Goal: Information Seeking & Learning: Understand process/instructions

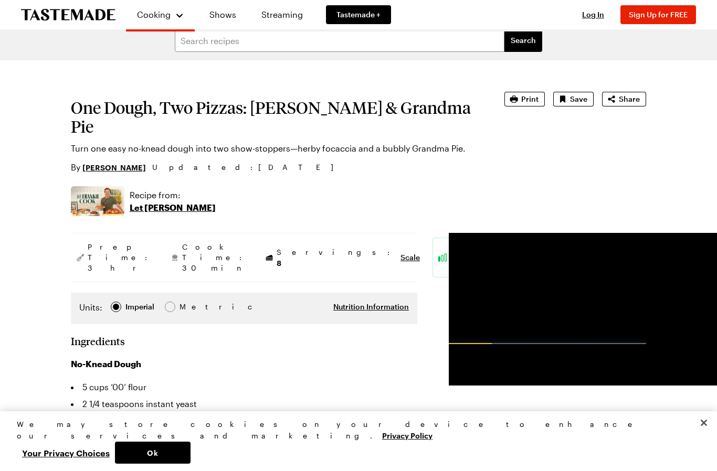
scroll to position [7, 0]
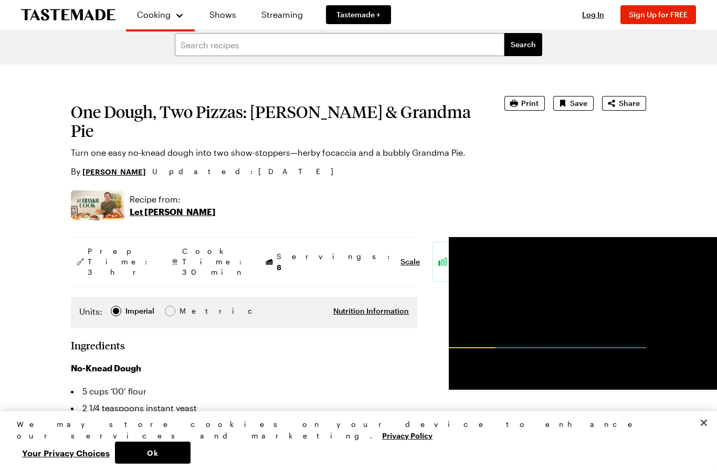
click at [533, 104] on span "Print" at bounding box center [529, 103] width 17 height 10
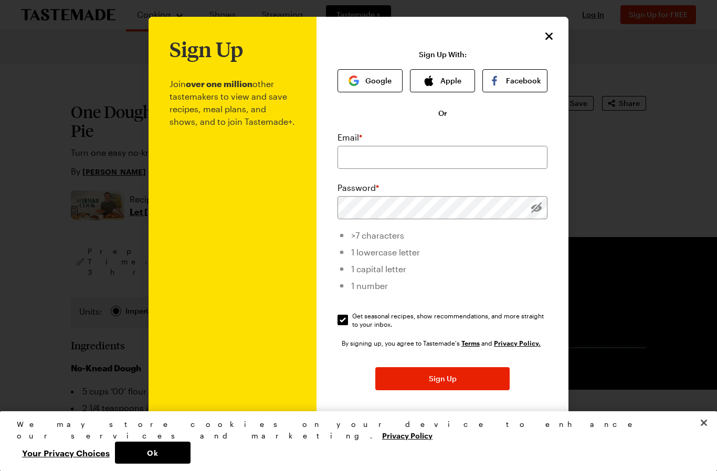
click at [543, 40] on icon "Close" at bounding box center [549, 36] width 13 height 13
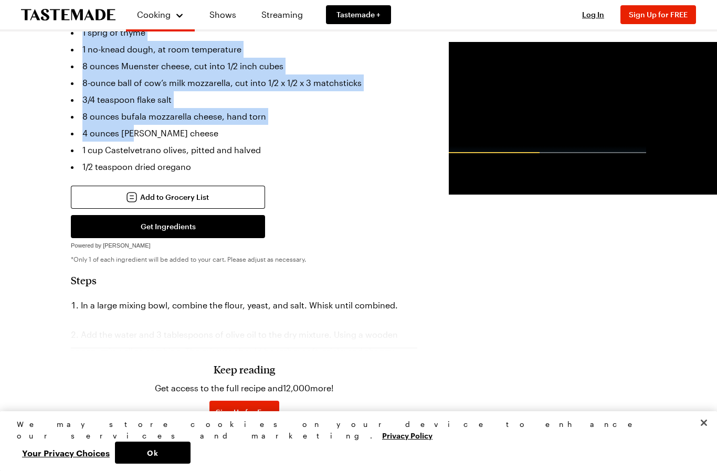
scroll to position [654, 0]
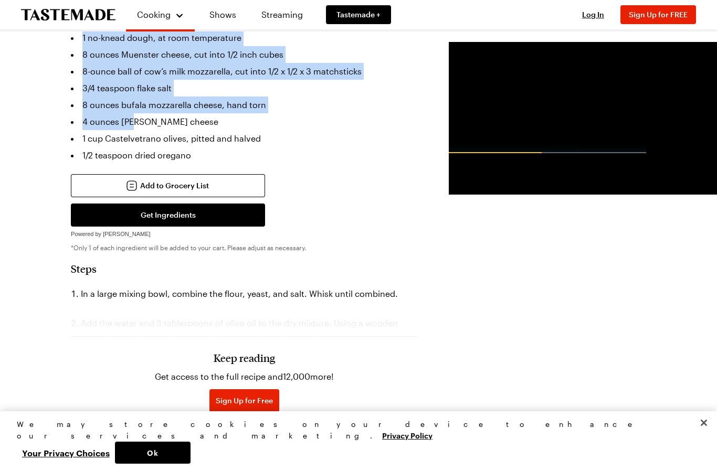
click at [134, 113] on li "4 ounces Pecorino Romano cheese" at bounding box center [244, 121] width 346 height 17
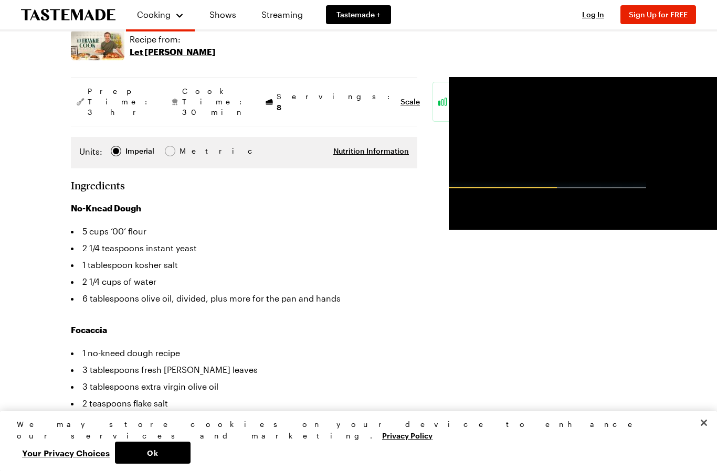
scroll to position [168, 0]
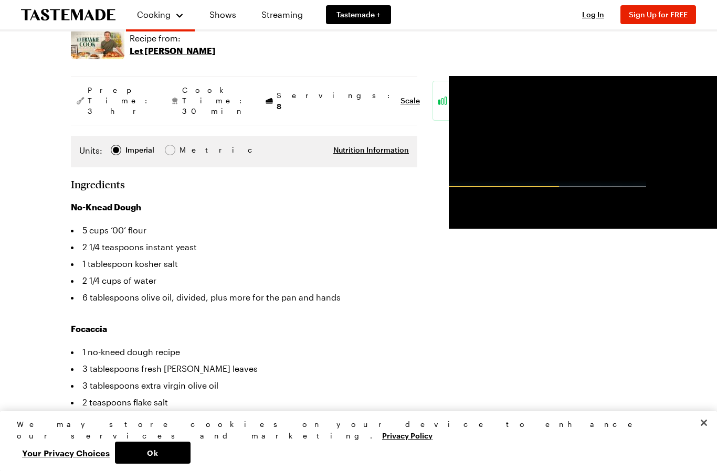
click at [78, 178] on h2 "Ingredients" at bounding box center [98, 184] width 54 height 13
click at [72, 178] on h2 "Ingredients" at bounding box center [98, 184] width 54 height 13
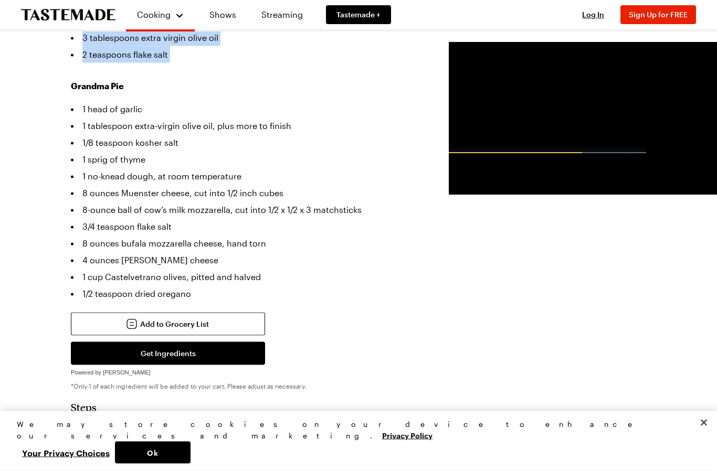
scroll to position [516, 0]
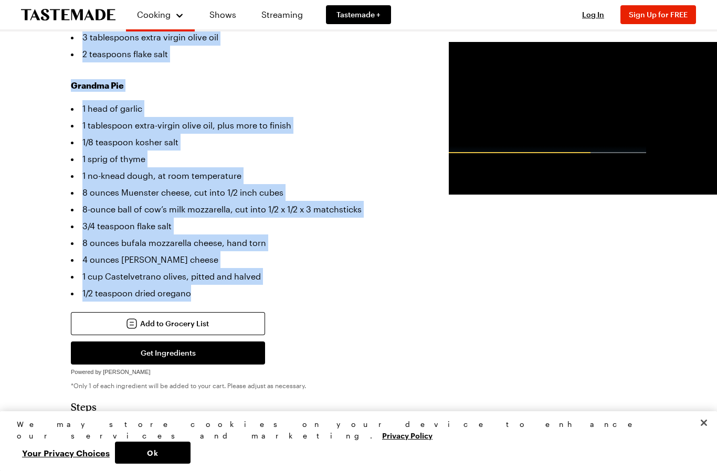
copy div "No-Knead Dough 5 cups ‘00’ flour 2 1/4 teaspoons instant yeast 1 tablespoon kos…"
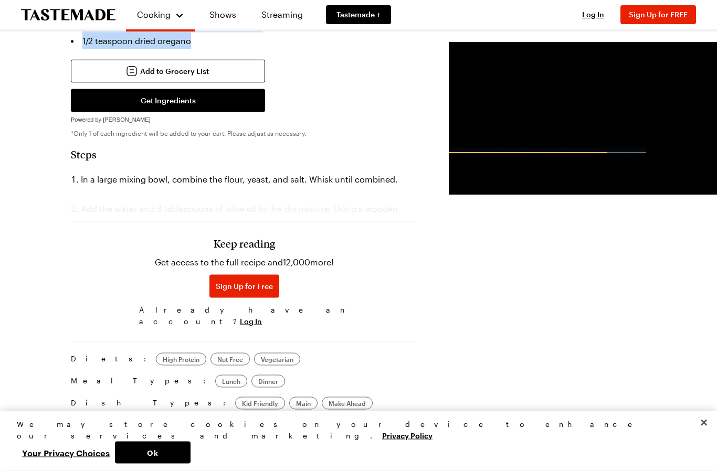
scroll to position [769, 0]
click at [217, 243] on h3 "Keep reading" at bounding box center [244, 243] width 61 height 13
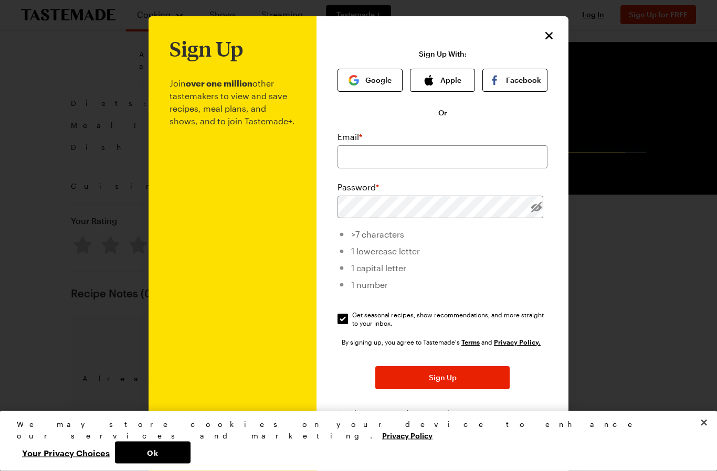
scroll to position [1026, 0]
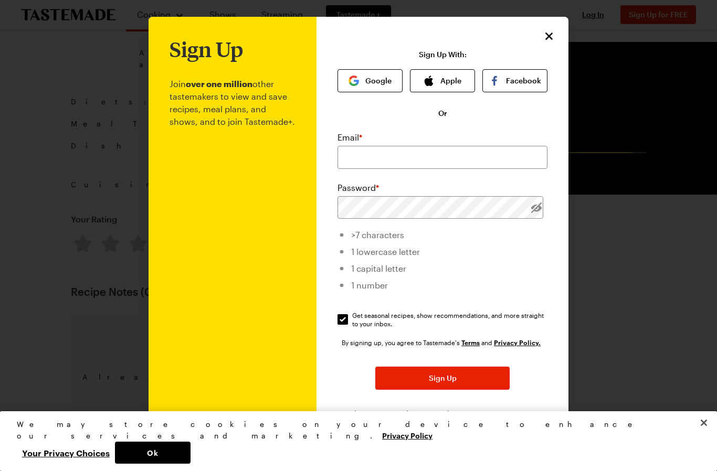
click at [543, 41] on icon "Close" at bounding box center [549, 36] width 13 height 13
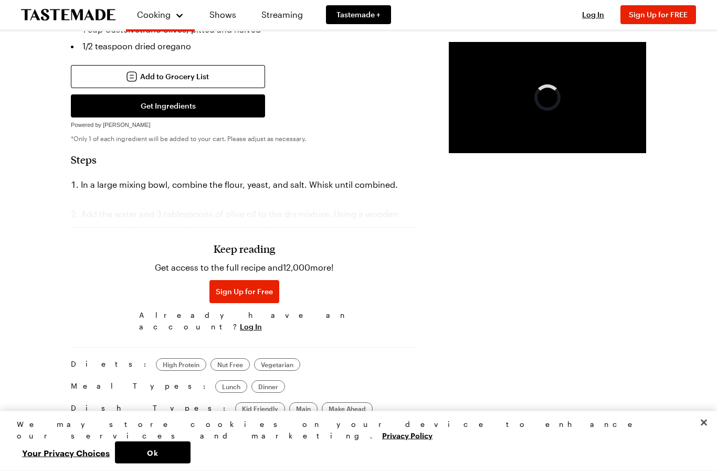
scroll to position [763, 0]
click at [256, 322] on span "Log In" at bounding box center [251, 327] width 22 height 10
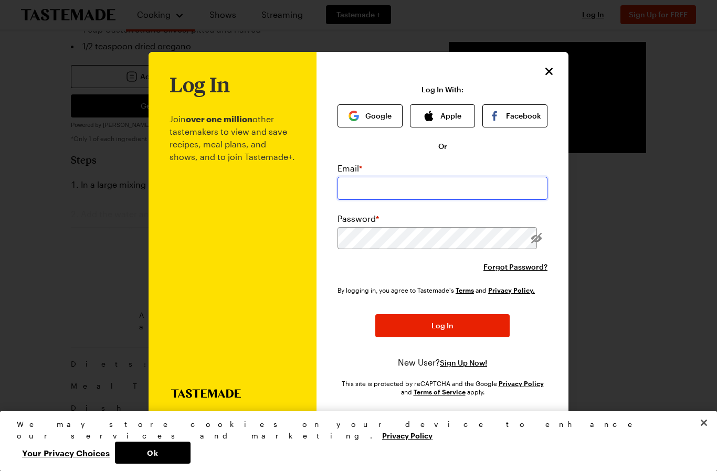
click at [355, 198] on input "email" at bounding box center [442, 188] width 210 height 23
type input "s"
type input "shenning17@cox.net"
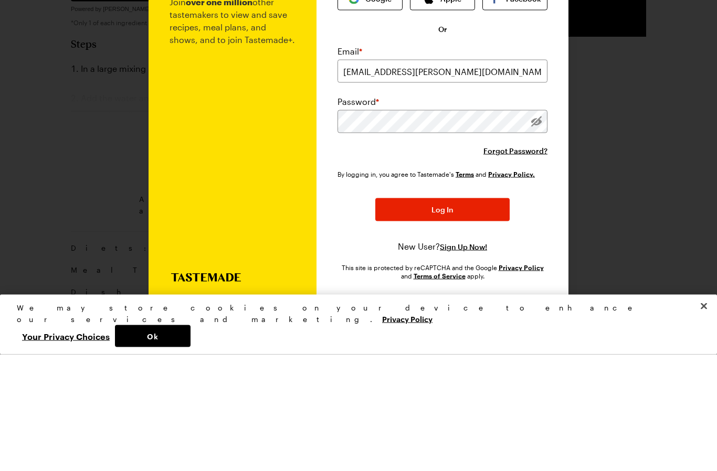
click at [461, 315] on button "Log In" at bounding box center [442, 326] width 134 height 23
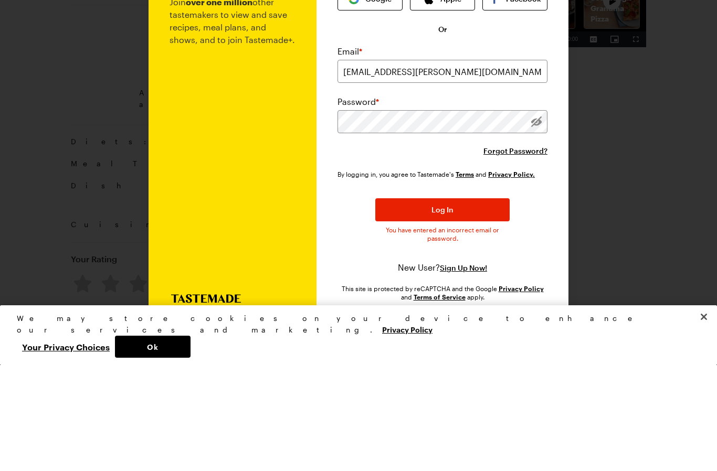
click at [481, 304] on button "Log In" at bounding box center [442, 315] width 134 height 23
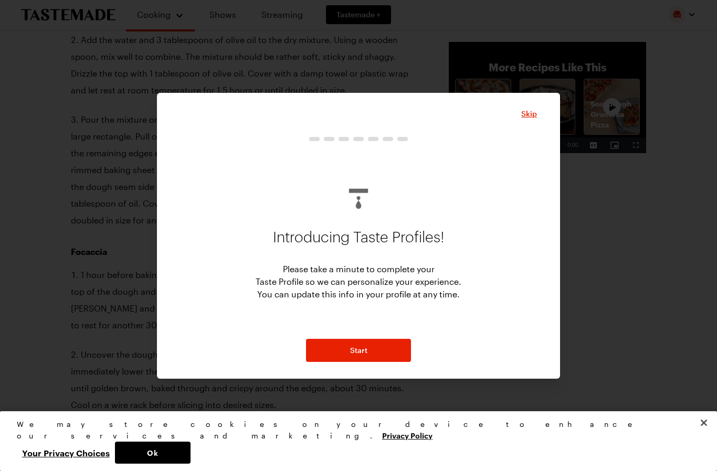
scroll to position [960, 0]
click at [524, 119] on span "Skip" at bounding box center [529, 114] width 16 height 10
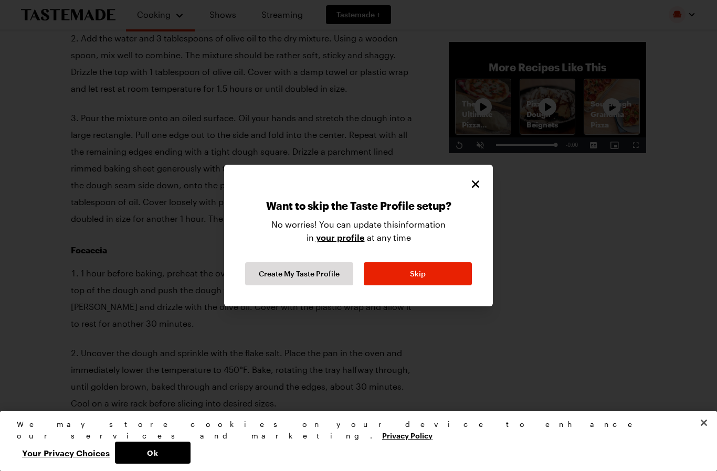
click at [472, 190] on icon "Close" at bounding box center [475, 184] width 13 height 13
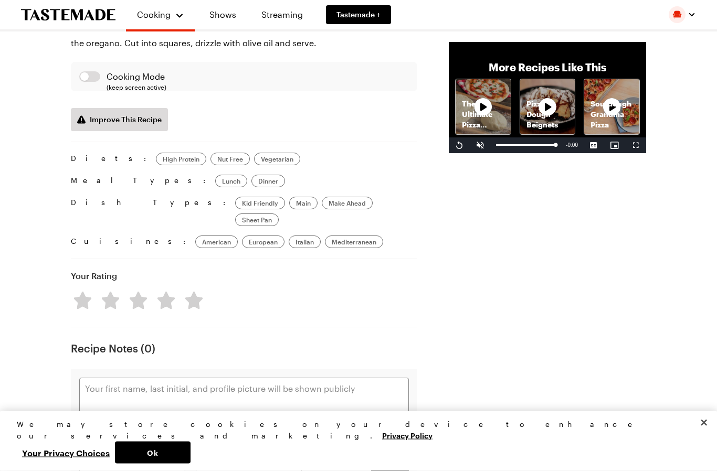
scroll to position [1640, 0]
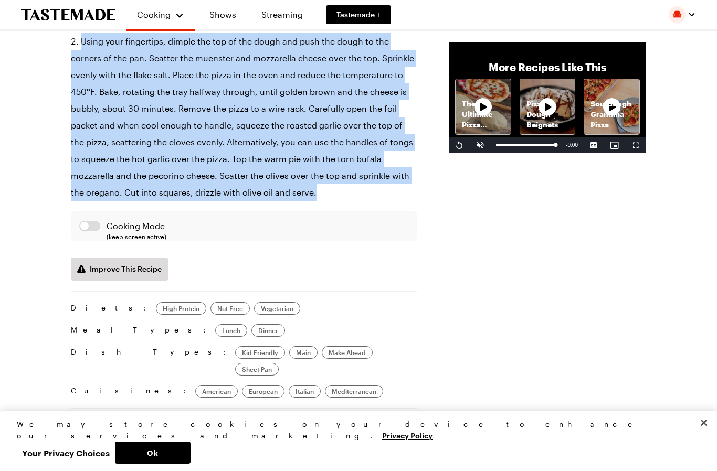
type textarea "x"
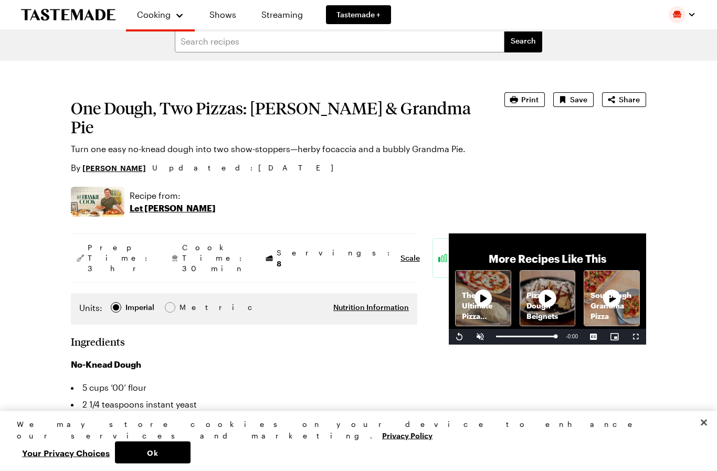
scroll to position [0, 0]
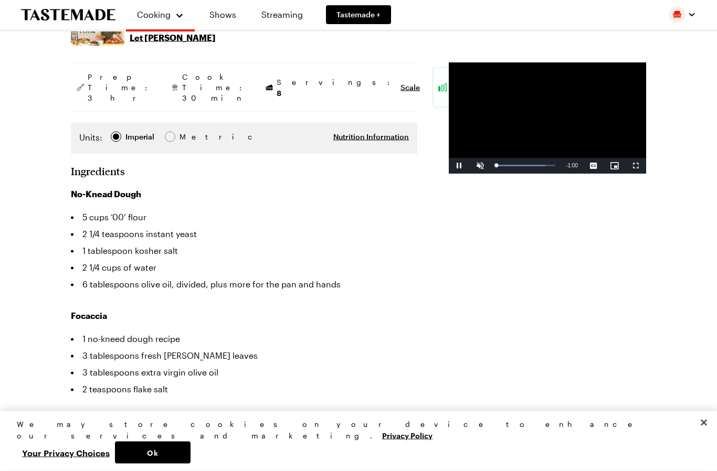
scroll to position [182, 0]
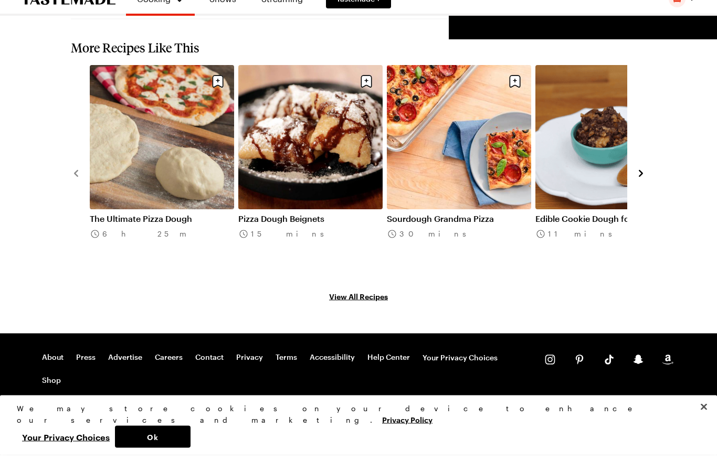
scroll to position [2222, 0]
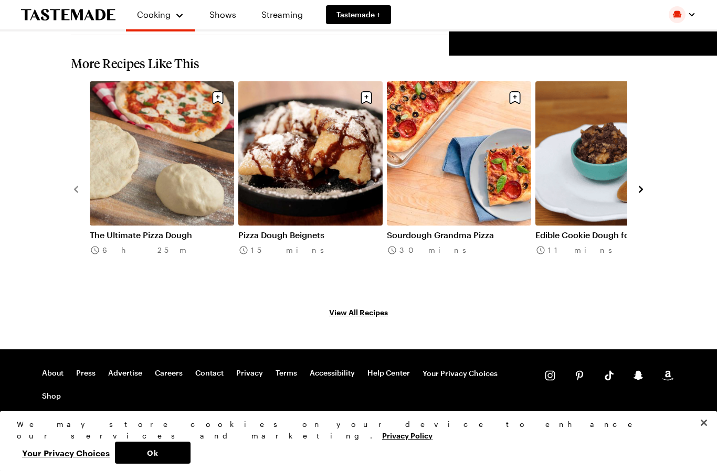
type textarea "x"
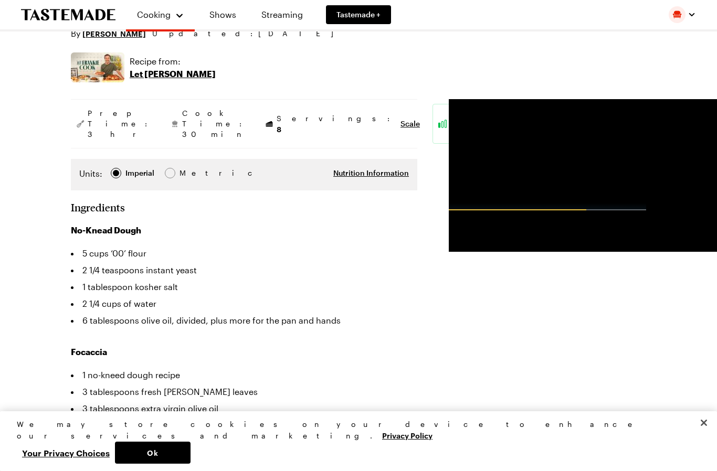
scroll to position [0, 0]
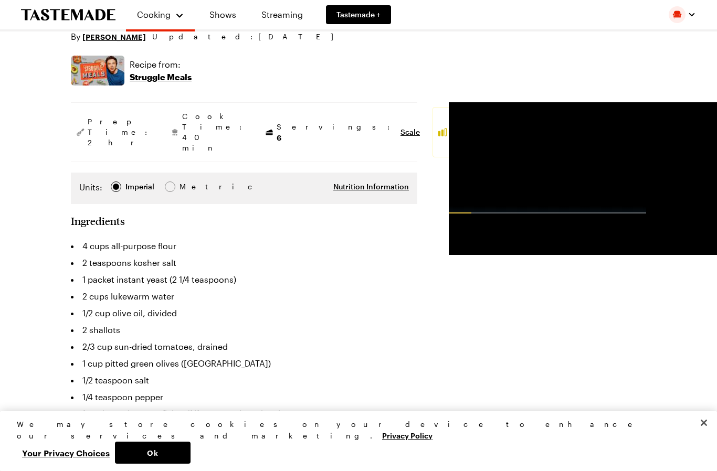
scroll to position [67, 0]
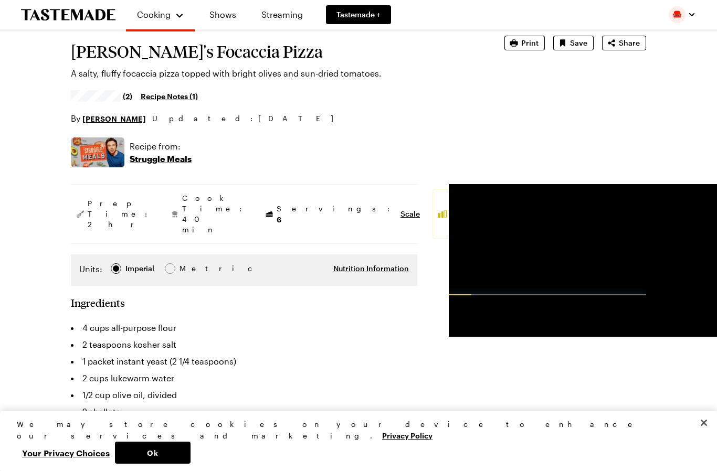
type textarea "x"
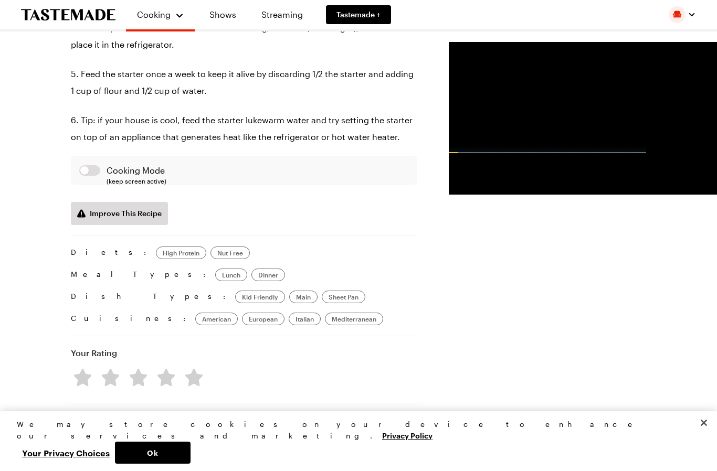
type textarea "x"
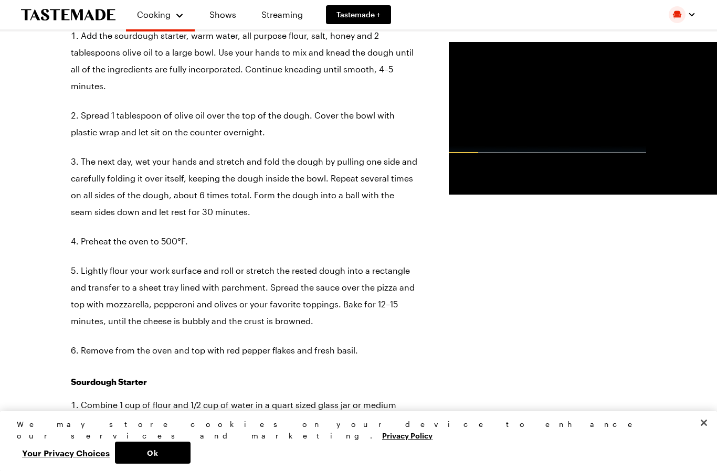
scroll to position [772, 0]
